Goal: Transaction & Acquisition: Obtain resource

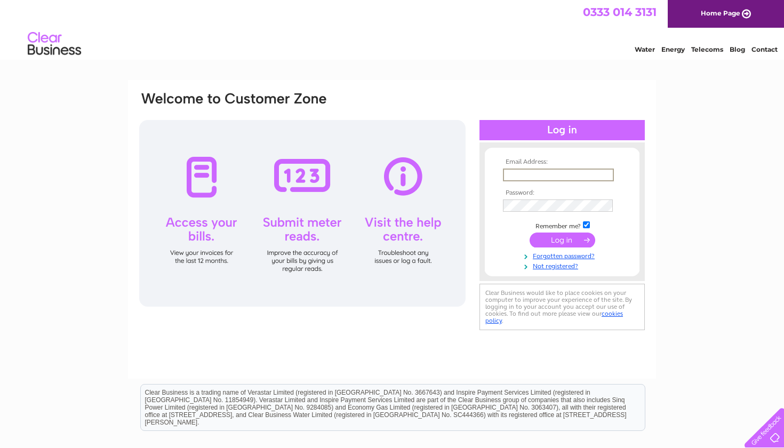
type input "michael@mandemotorhomes.com"
click at [562, 239] on input "submit" at bounding box center [563, 240] width 66 height 15
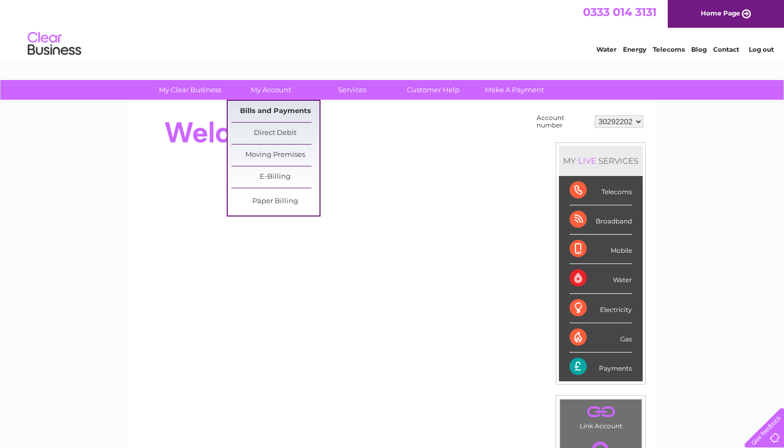
click at [247, 110] on link "Bills and Payments" at bounding box center [275, 111] width 88 height 21
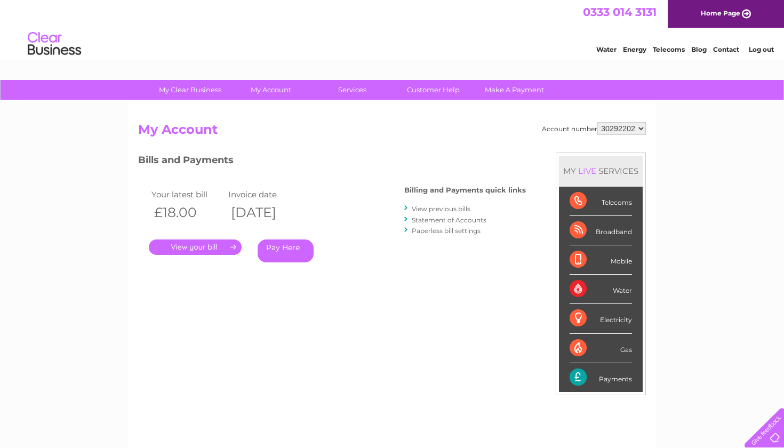
click at [230, 244] on link "." at bounding box center [195, 246] width 93 height 15
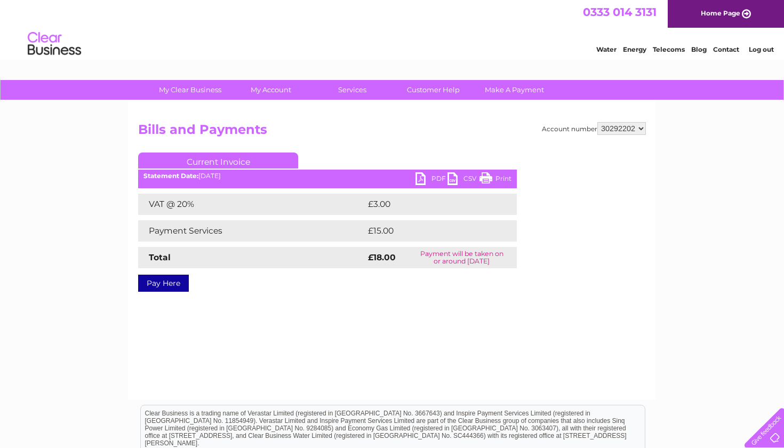
click at [435, 176] on link "PDF" at bounding box center [431, 179] width 32 height 15
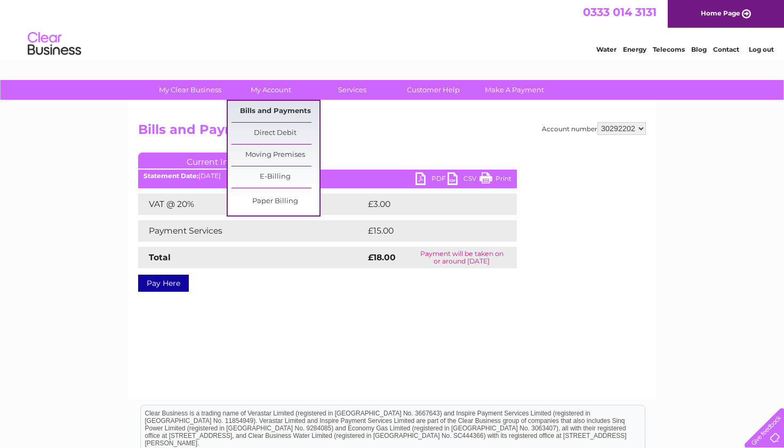
click at [267, 113] on link "Bills and Payments" at bounding box center [275, 111] width 88 height 21
click at [268, 112] on link "Bills and Payments" at bounding box center [275, 111] width 88 height 21
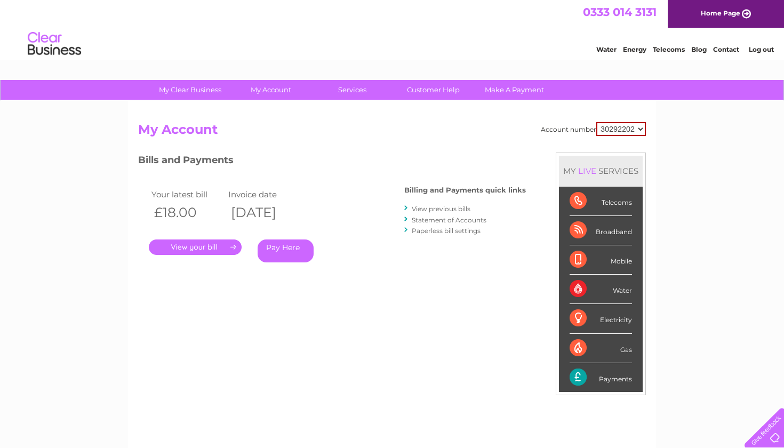
click at [452, 210] on link "View previous bills" at bounding box center [441, 209] width 59 height 8
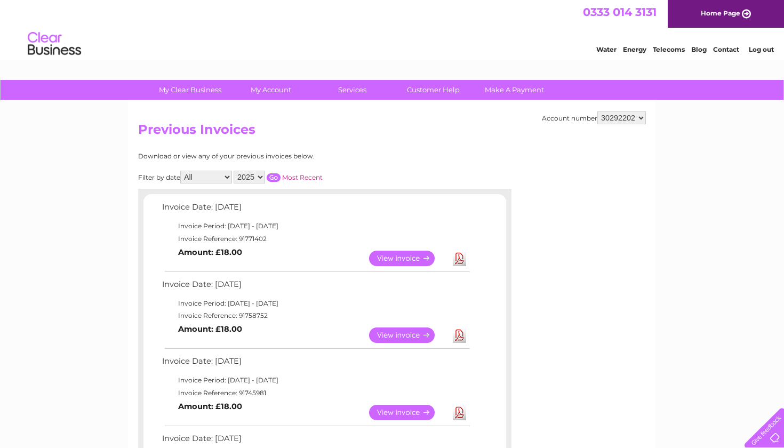
click at [459, 330] on link "Download" at bounding box center [459, 334] width 13 height 15
click at [460, 412] on link "Download" at bounding box center [459, 412] width 13 height 15
